Goal: Find specific page/section

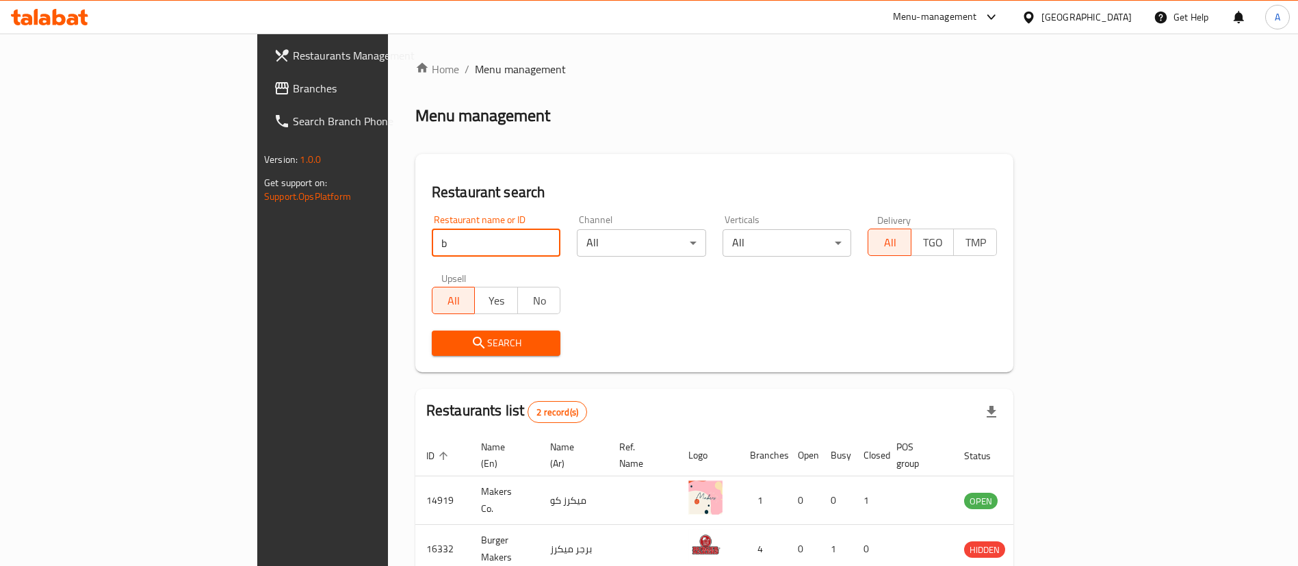
scroll to position [66, 0]
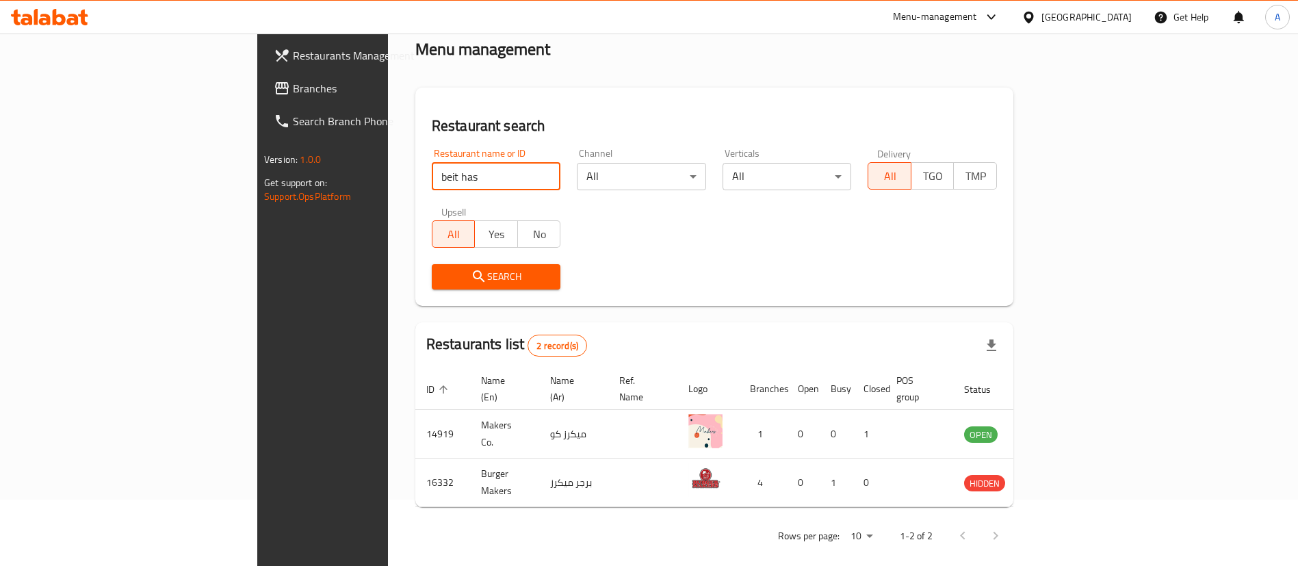
type input "beit has"
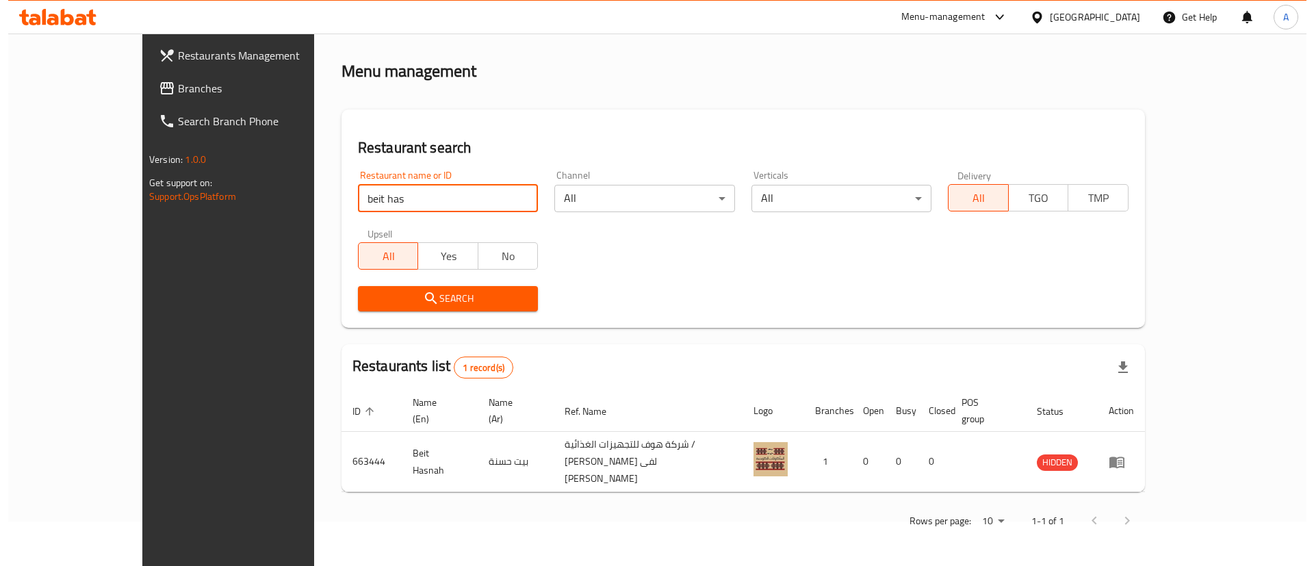
scroll to position [0, 0]
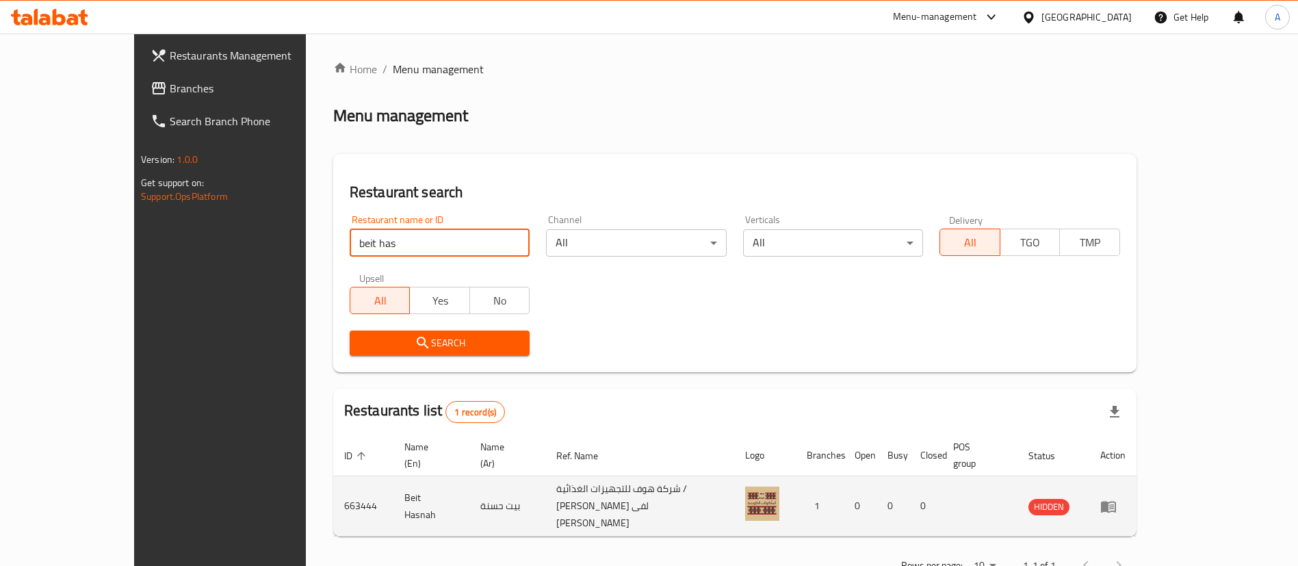
click at [333, 485] on td "663444" at bounding box center [363, 506] width 60 height 60
copy td "663444"
click at [469, 487] on td "بيت حسنة" at bounding box center [506, 506] width 75 height 60
click at [469, 484] on td "بيت حسنة" at bounding box center [506, 506] width 75 height 60
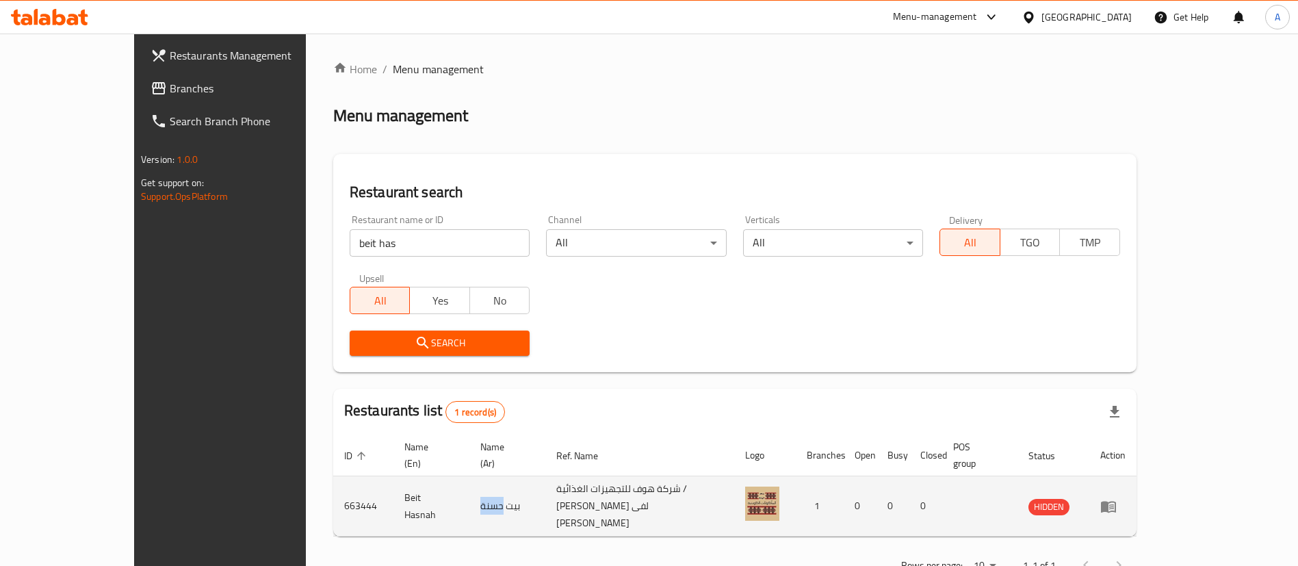
click at [469, 484] on td "بيت حسنة" at bounding box center [506, 506] width 75 height 60
copy td "بيت حسنة"
click at [393, 478] on td "Beit Hasnah" at bounding box center [431, 506] width 77 height 60
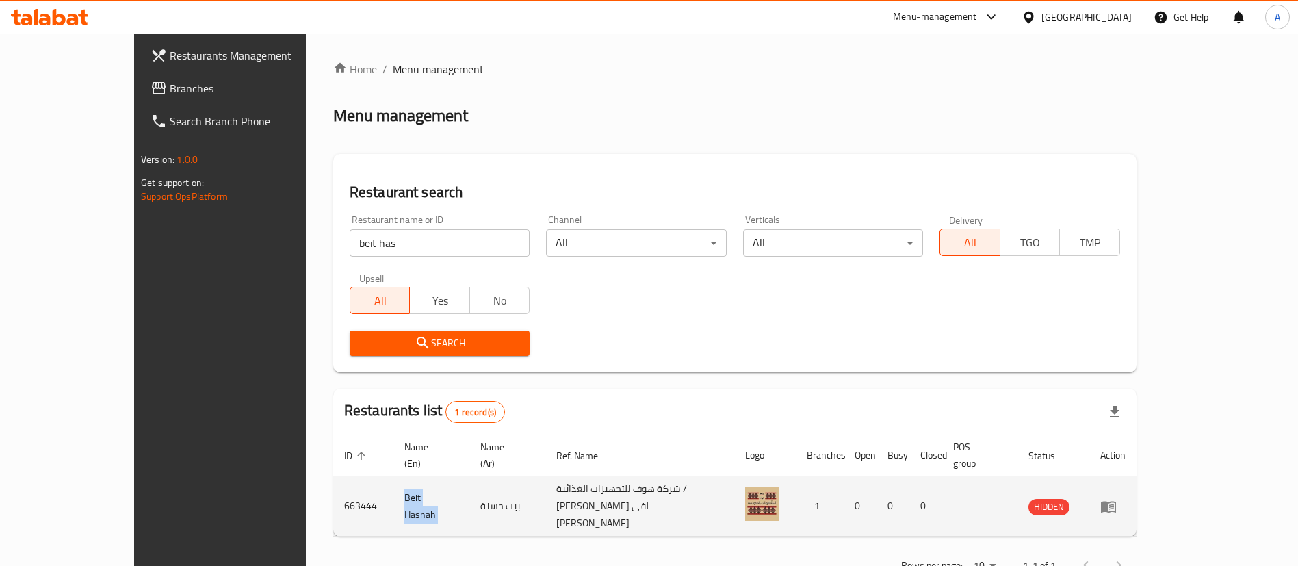
click at [393, 478] on td "Beit Hasnah" at bounding box center [431, 506] width 77 height 60
copy td "Beit Hasnah"
click at [333, 484] on td "663444" at bounding box center [363, 506] width 60 height 60
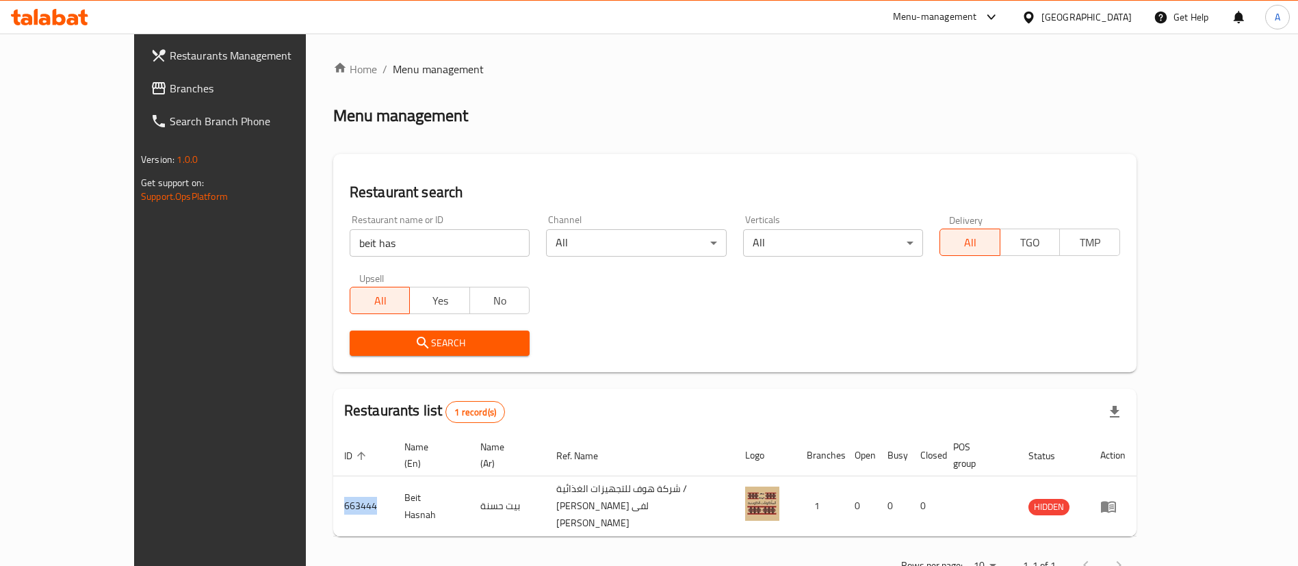
copy td "663444"
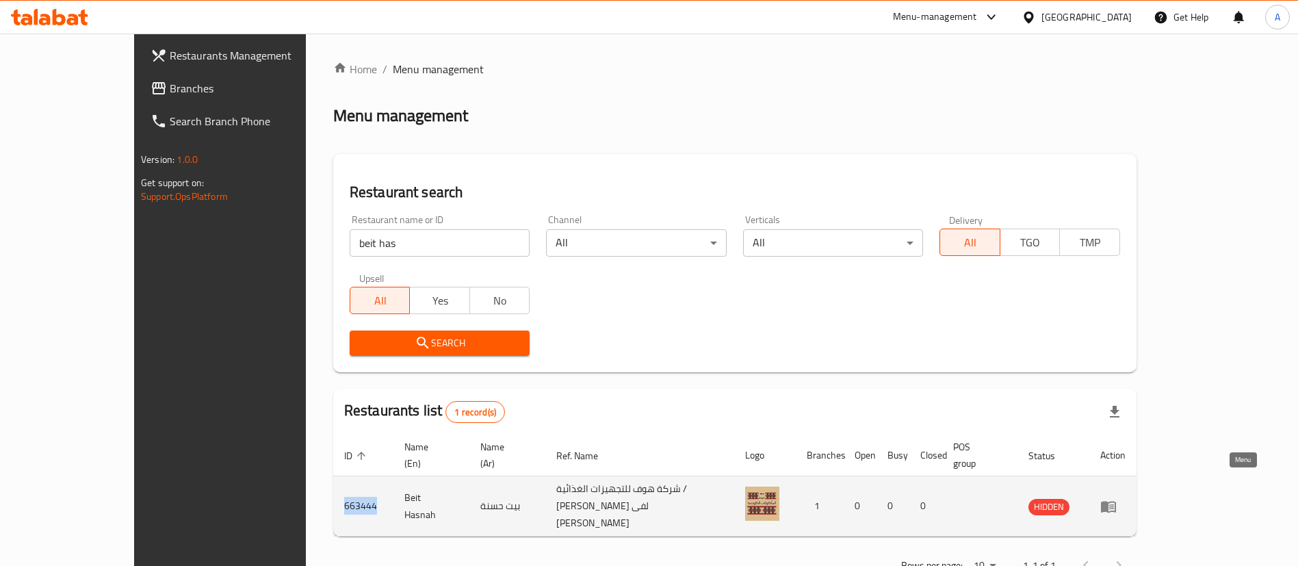
click at [1116, 501] on icon "enhanced table" at bounding box center [1108, 507] width 15 height 12
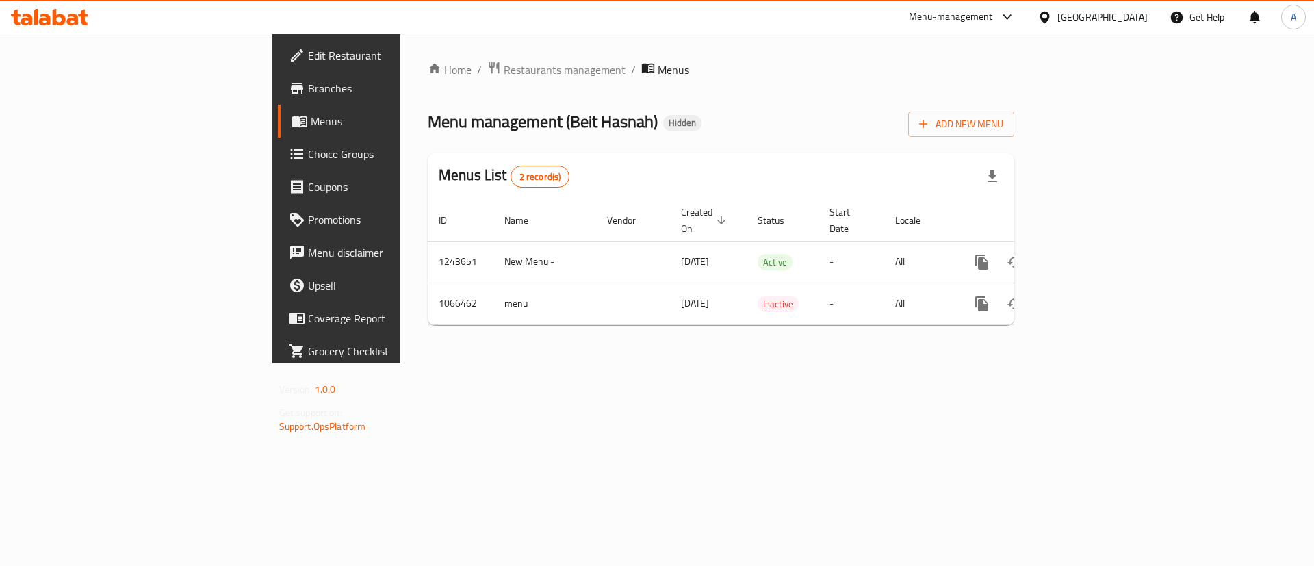
click at [278, 99] on link "Branches" at bounding box center [385, 88] width 214 height 33
